Goal: Task Accomplishment & Management: Manage account settings

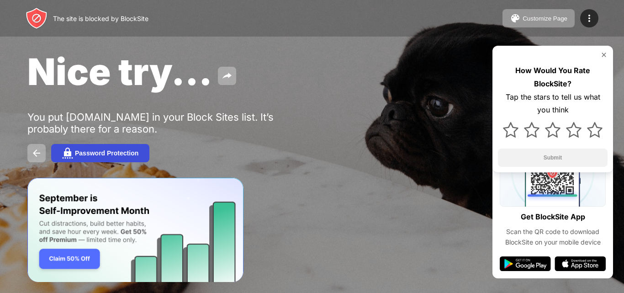
click at [107, 155] on div "Password Protection" at bounding box center [107, 152] width 64 height 7
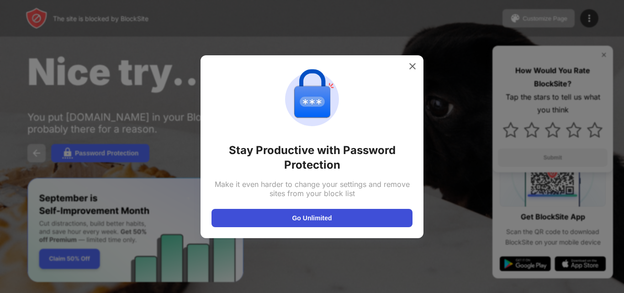
click at [267, 216] on button "Go Unlimited" at bounding box center [312, 218] width 201 height 18
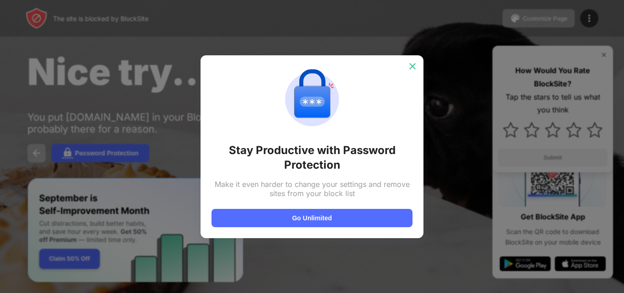
click at [410, 66] on img at bounding box center [412, 66] width 9 height 9
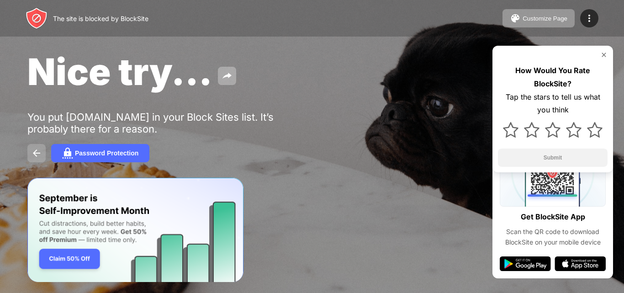
click at [32, 152] on img at bounding box center [36, 153] width 11 height 11
click at [602, 49] on div "How Would You Rate BlockSite? Tap the stars to tell us what you think Submit" at bounding box center [553, 109] width 121 height 127
click at [590, 16] on img at bounding box center [589, 18] width 11 height 11
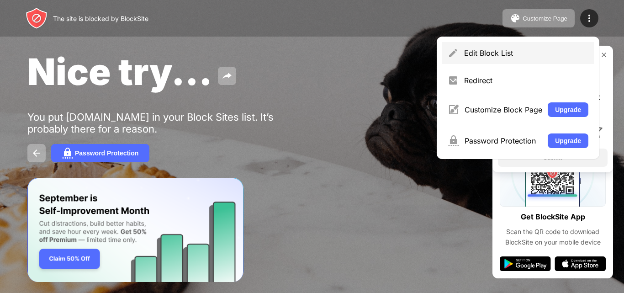
click at [490, 60] on div "Edit Block List" at bounding box center [518, 53] width 152 height 22
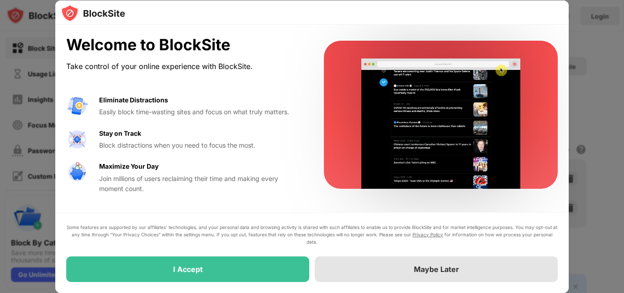
click at [384, 262] on div "Maybe Later" at bounding box center [436, 269] width 243 height 26
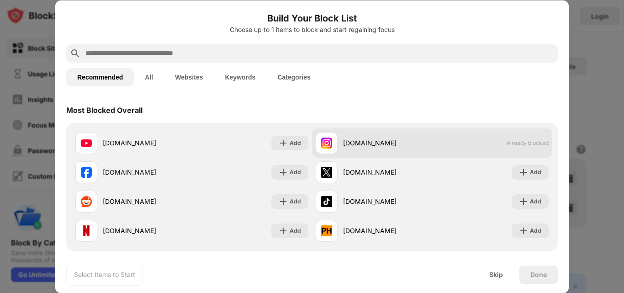
click at [527, 145] on span "Already blocked" at bounding box center [528, 142] width 42 height 7
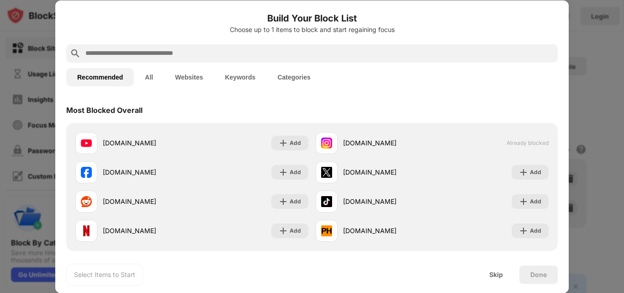
drag, startPoint x: 527, startPoint y: 145, endPoint x: 617, endPoint y: 100, distance: 100.8
click at [617, 100] on div at bounding box center [312, 146] width 624 height 293
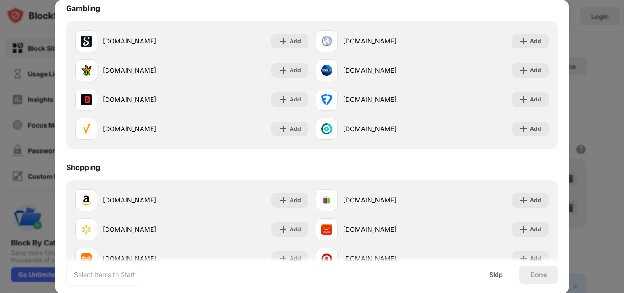
scroll to position [958, 0]
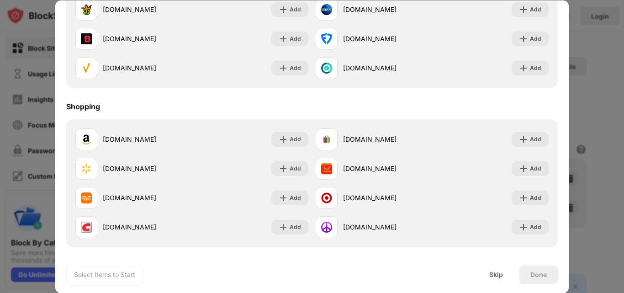
click at [117, 275] on div "Select Items to Start" at bounding box center [104, 274] width 61 height 9
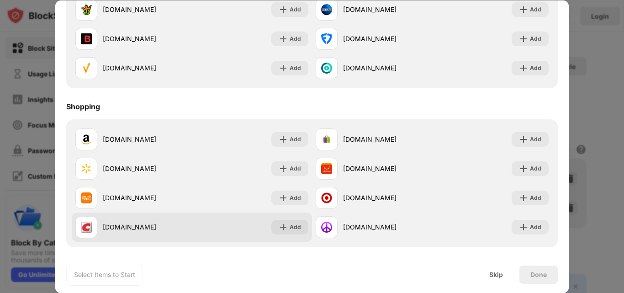
scroll to position [0, 0]
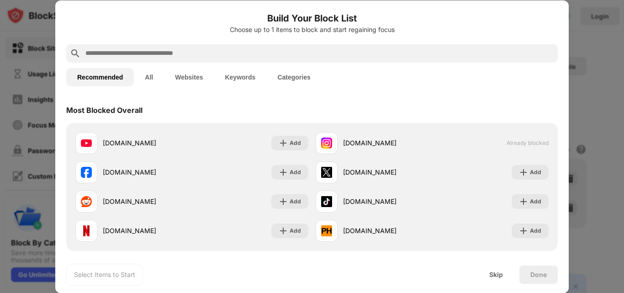
click at [605, 82] on div at bounding box center [312, 146] width 624 height 293
click at [493, 282] on div "Skip" at bounding box center [497, 275] width 36 height 18
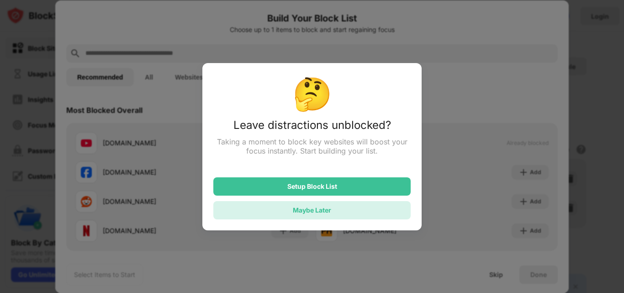
click at [347, 211] on div "Maybe Later" at bounding box center [311, 210] width 197 height 18
